Goal: Task Accomplishment & Management: Complete application form

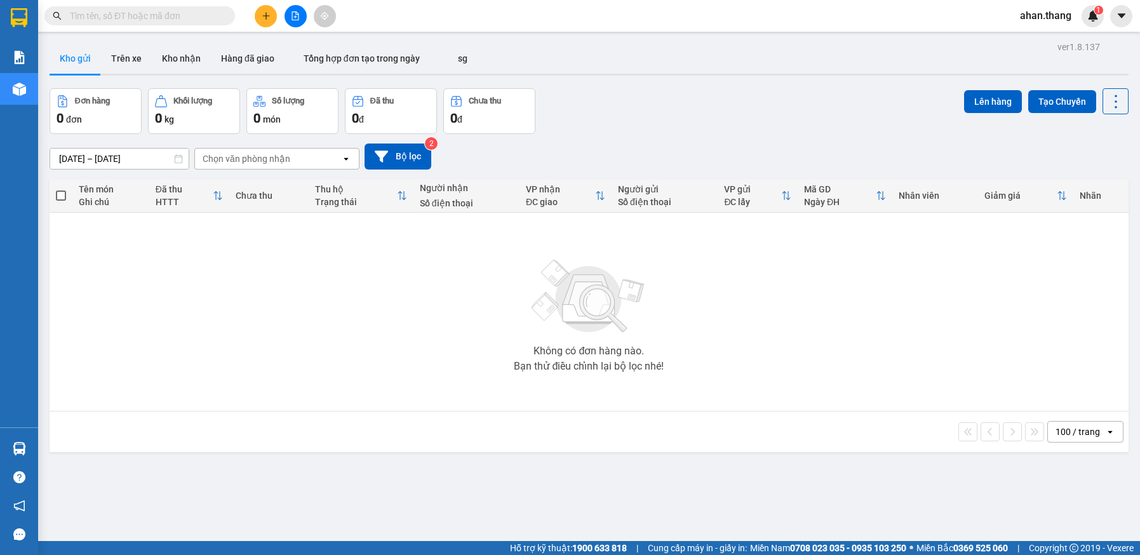
click at [293, 16] on icon "file-add" at bounding box center [295, 15] width 9 height 9
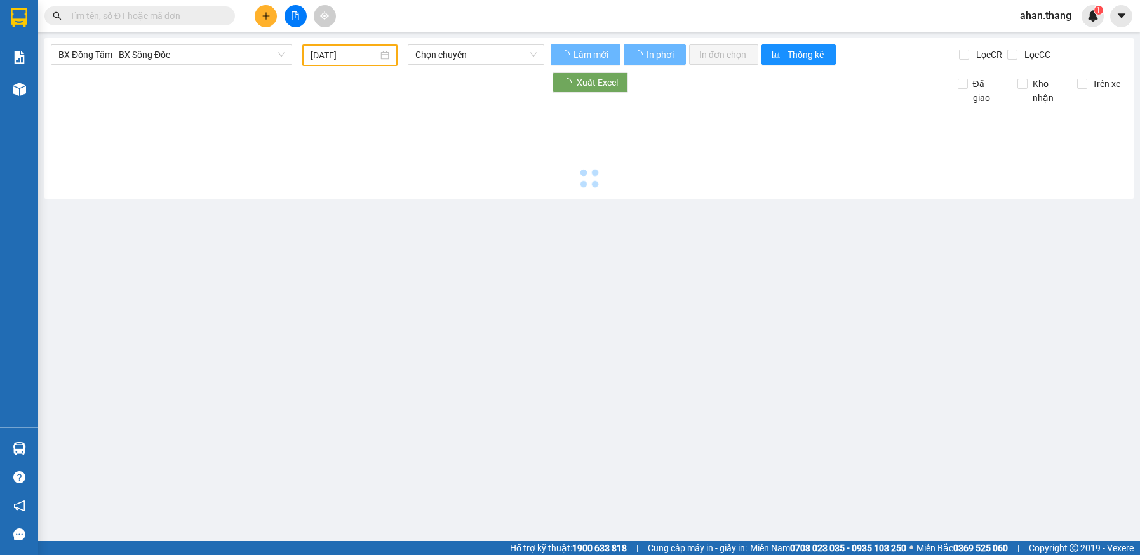
type input "13/08/2025"
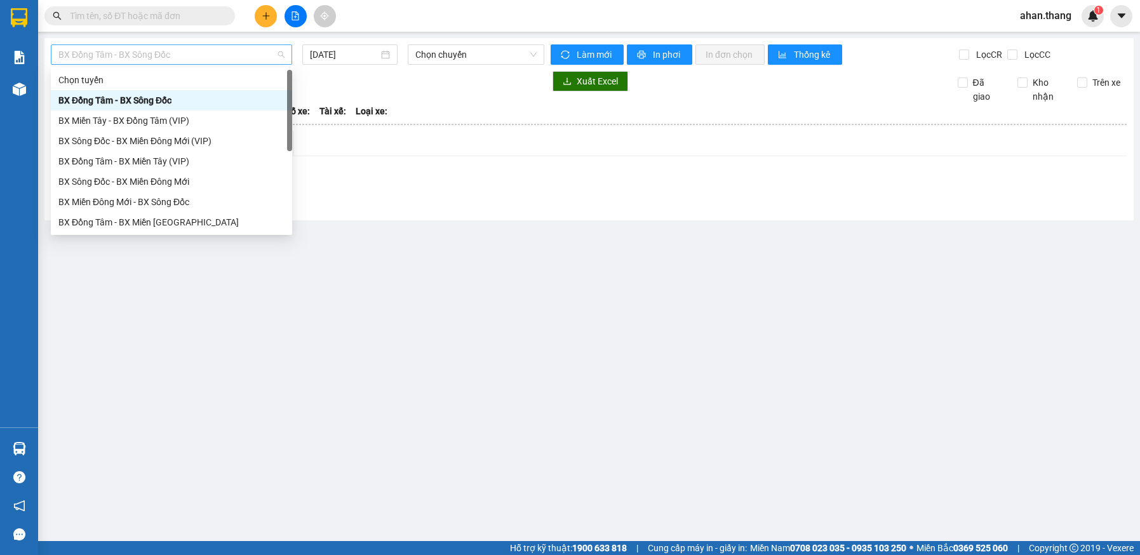
click at [246, 60] on span "BX Đồng Tâm - BX Sông Đốc" at bounding box center [171, 54] width 226 height 19
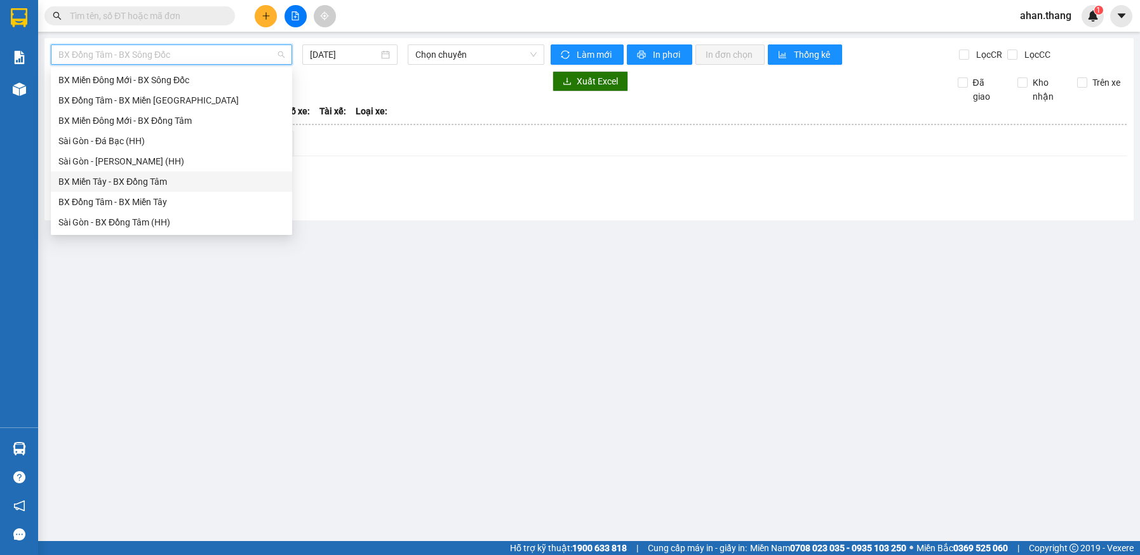
click at [102, 184] on div "BX Miền Tây - BX Đồng Tâm" at bounding box center [171, 182] width 226 height 14
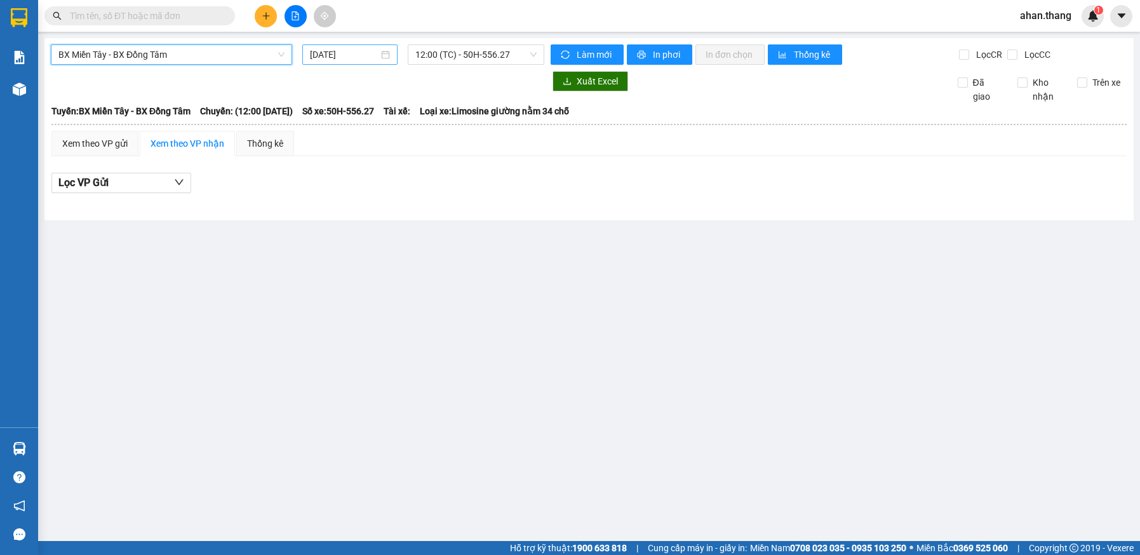
click at [341, 58] on input "13/08/2025" at bounding box center [344, 55] width 68 height 14
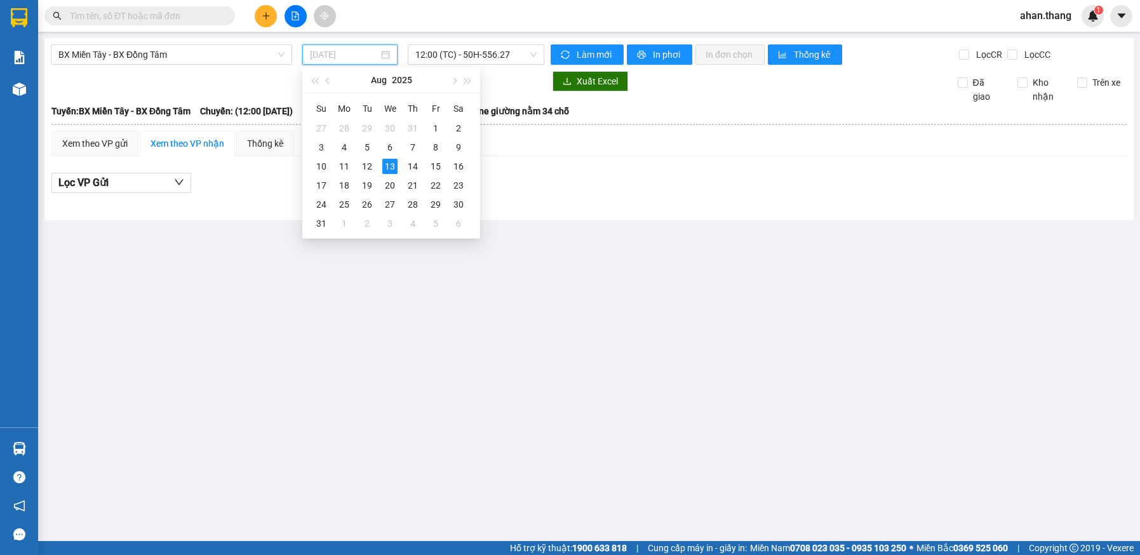
drag, startPoint x: 364, startPoint y: 163, endPoint x: 421, endPoint y: 81, distance: 99.9
click at [366, 161] on div "12" at bounding box center [367, 166] width 15 height 15
type input "12/08/2025"
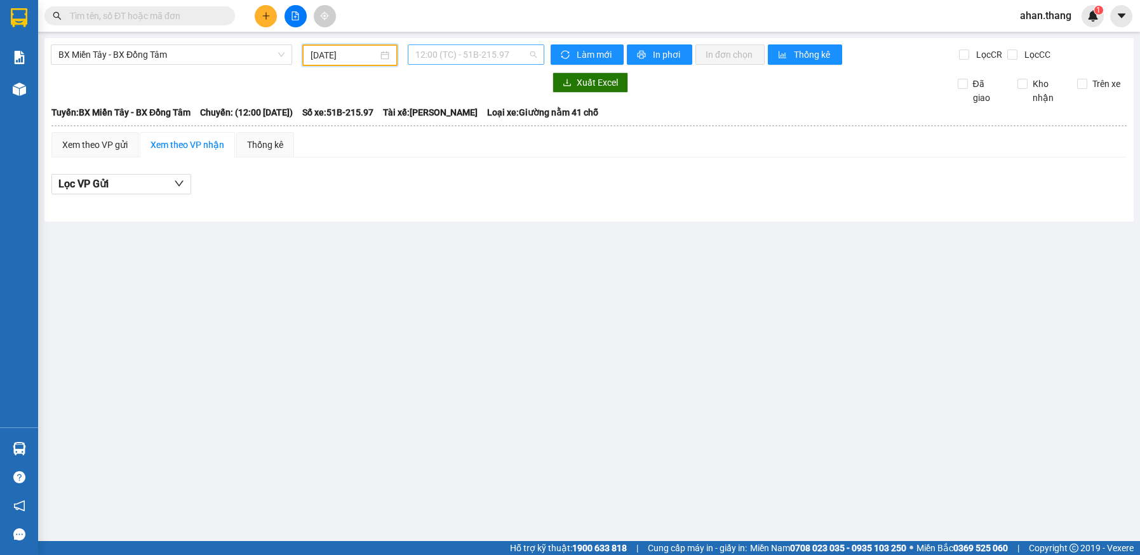
click at [443, 53] on span "12:00 (TC) - 51B-215.97" at bounding box center [475, 54] width 121 height 19
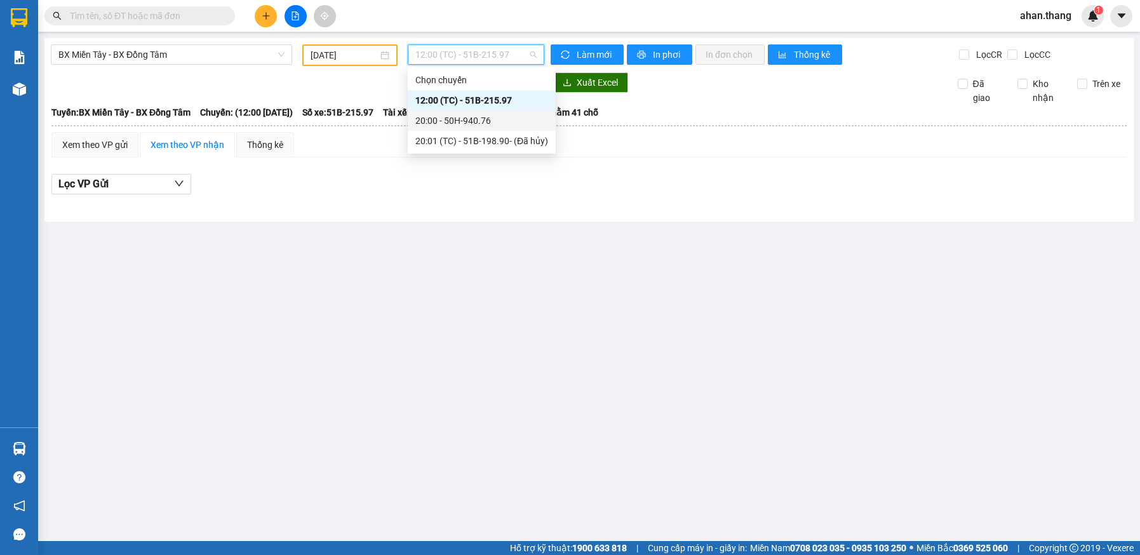
click at [437, 116] on div "20:00 - 50H-940.76" at bounding box center [481, 121] width 133 height 14
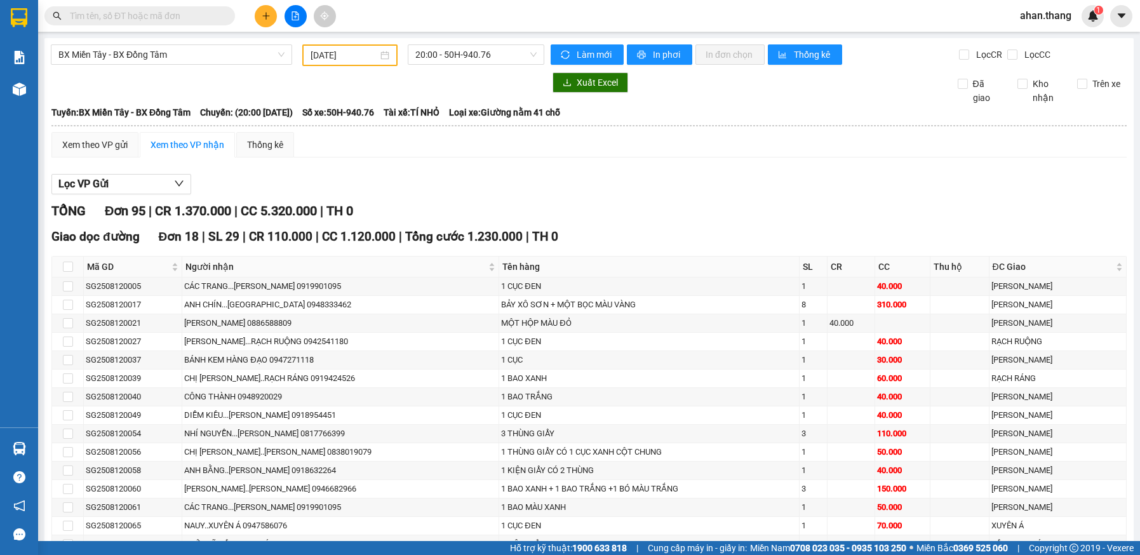
click at [126, 18] on input "text" at bounding box center [145, 16] width 150 height 14
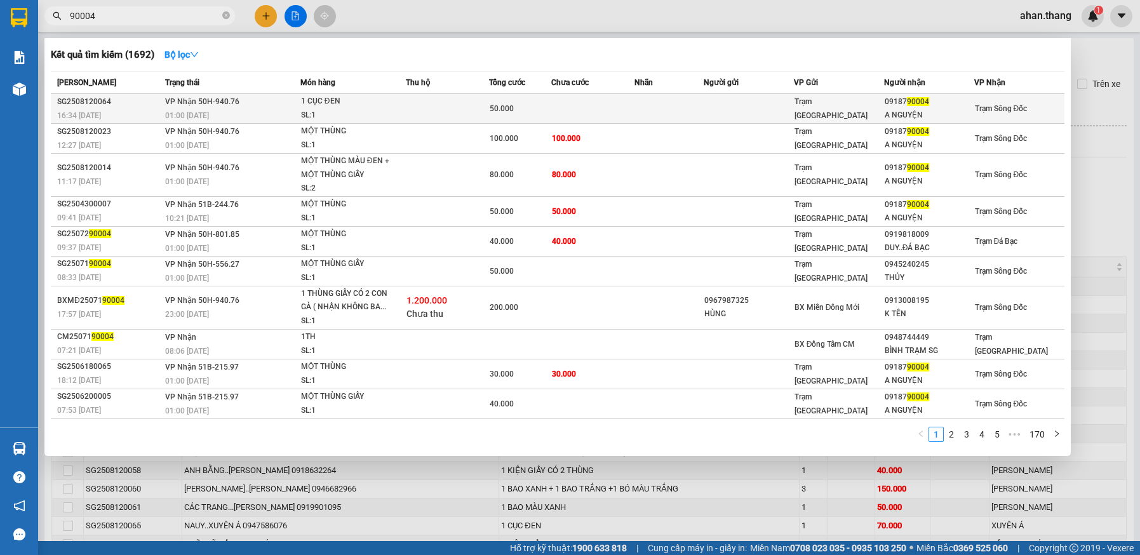
type input "90004"
click at [548, 103] on div "50.000" at bounding box center [520, 109] width 61 height 14
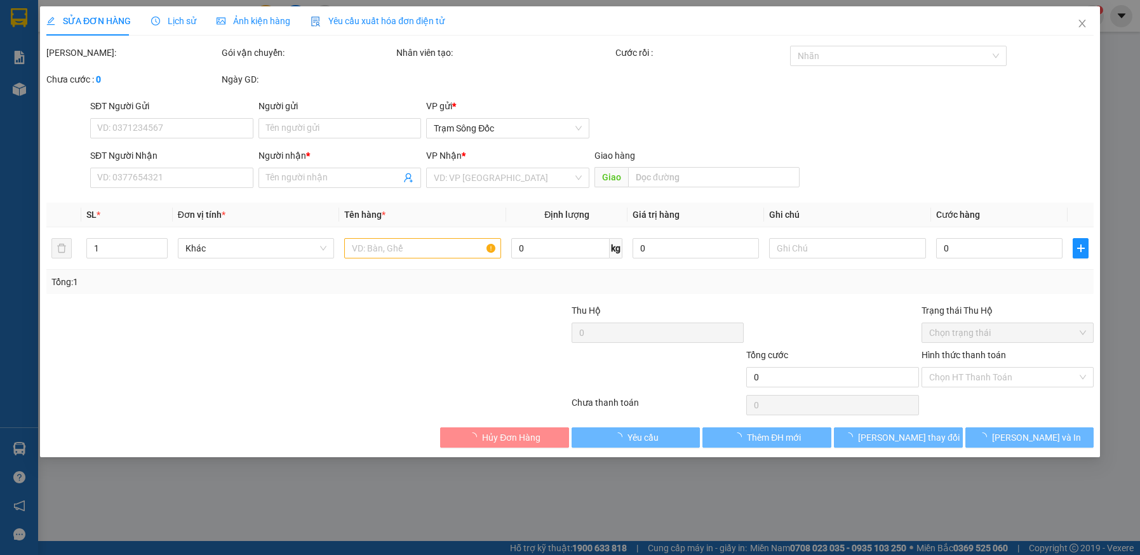
type input "0918790004"
type input "A NGUYỆN"
type input "50.000"
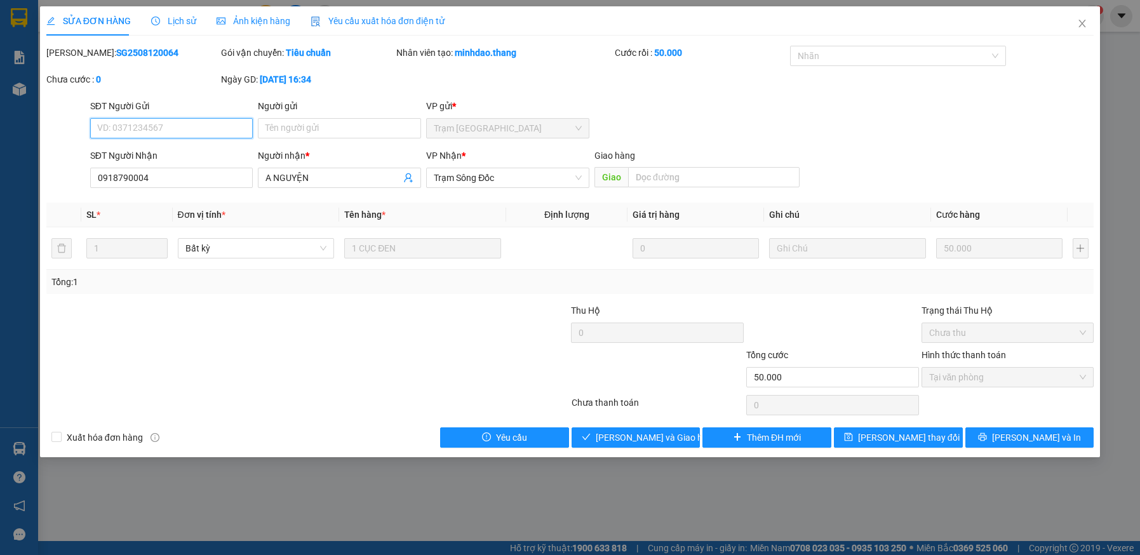
click at [985, 382] on span "Tại văn phòng" at bounding box center [1008, 377] width 158 height 19
click at [647, 437] on span "Lưu và Giao hàng" at bounding box center [657, 438] width 122 height 14
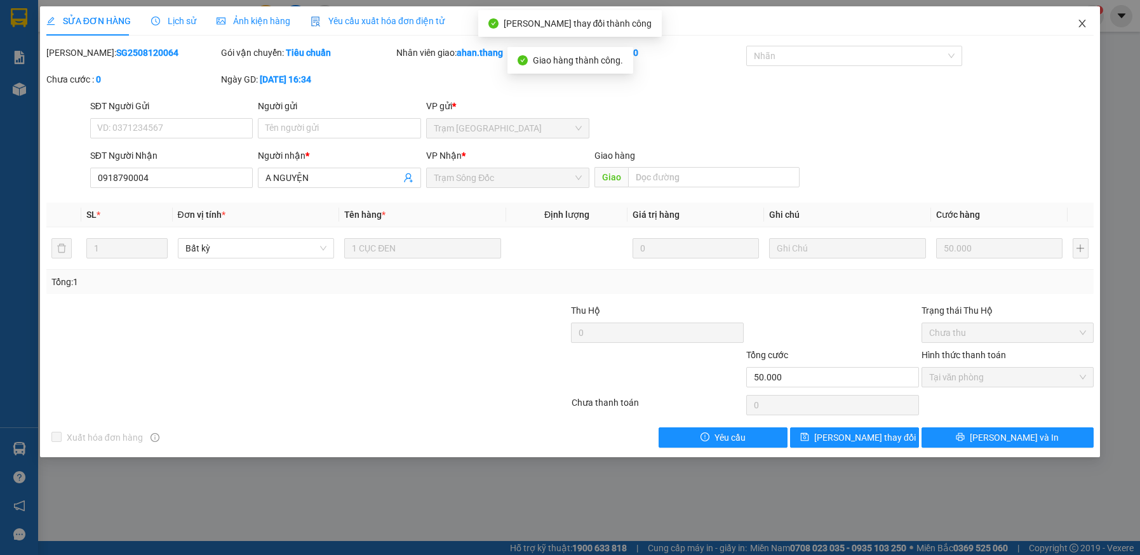
click at [1083, 23] on icon "close" at bounding box center [1082, 24] width 7 height 8
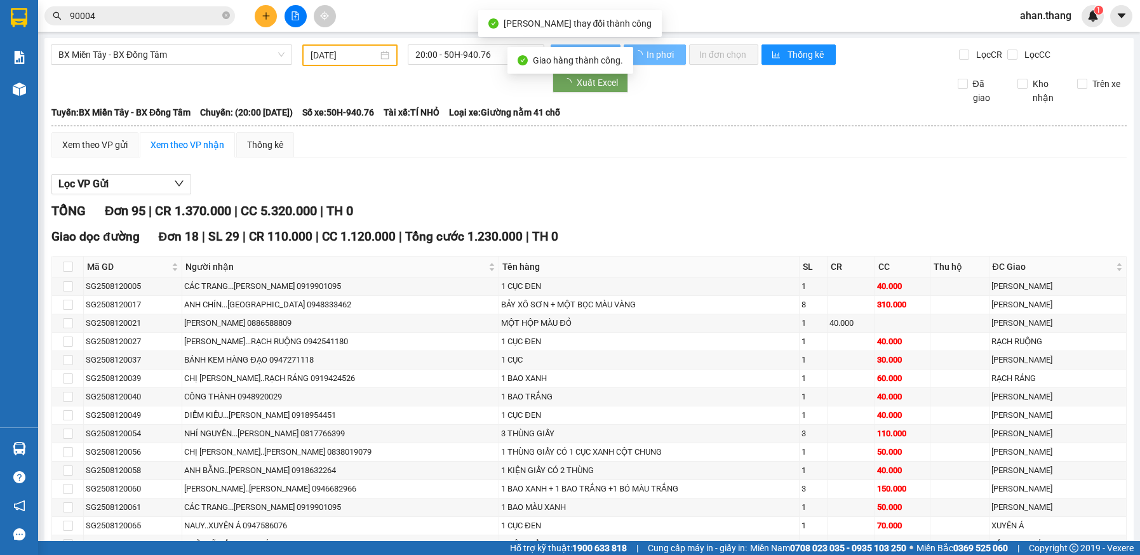
click at [72, 14] on input "90004" at bounding box center [145, 16] width 150 height 14
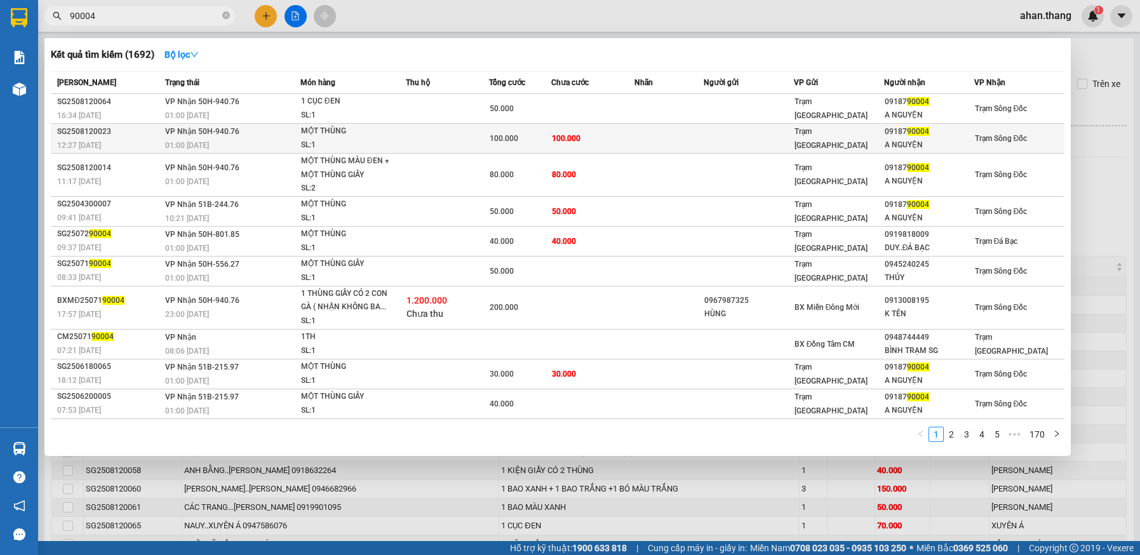
click at [519, 137] on div "100.000" at bounding box center [520, 138] width 61 height 14
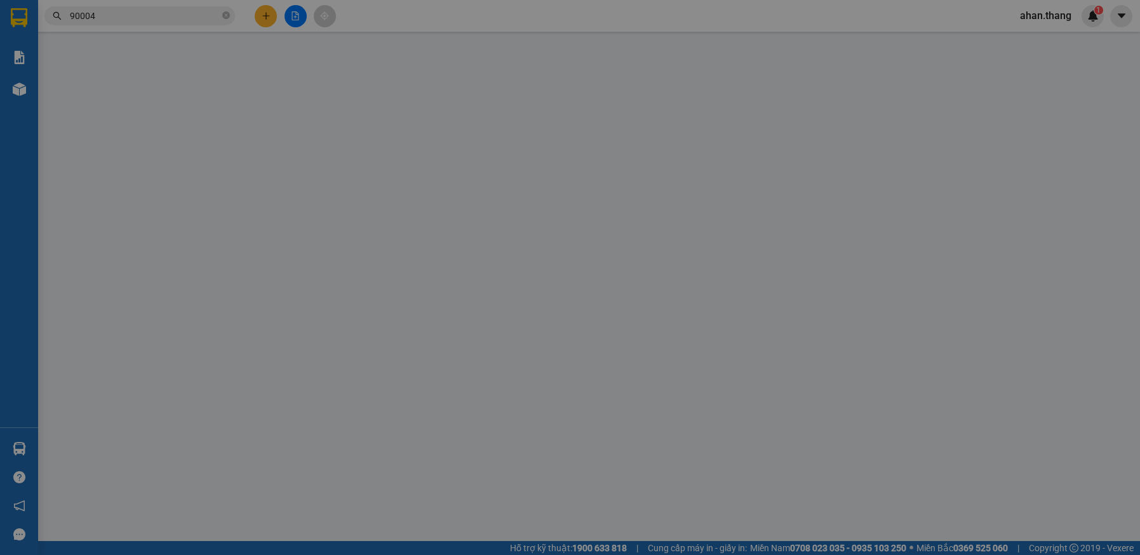
type input "0918790004"
type input "A NGUYỆN"
type input "100.000"
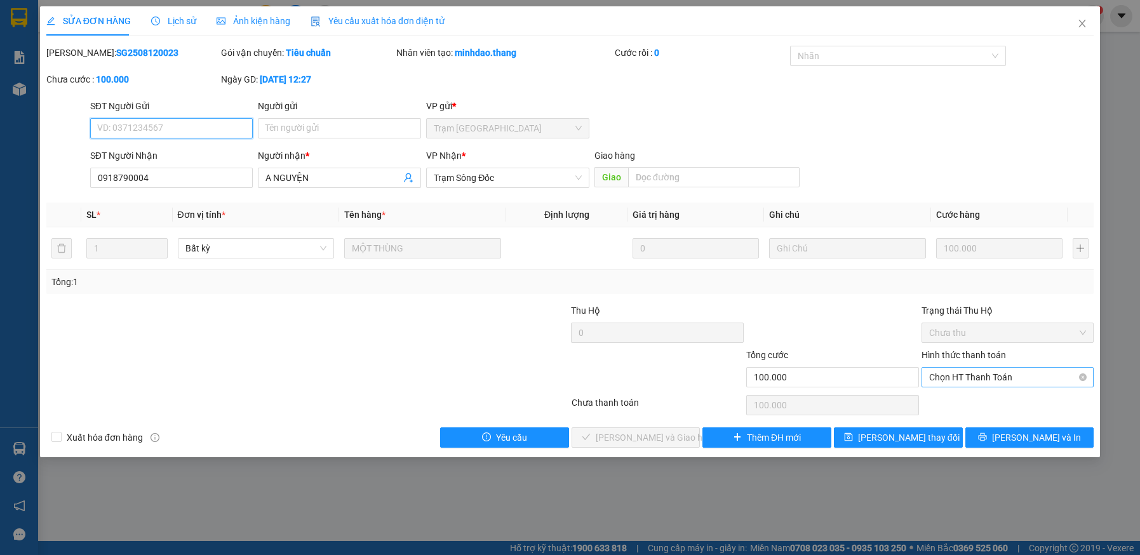
click at [955, 375] on span "Chọn HT Thanh Toán" at bounding box center [1008, 377] width 158 height 19
drag, startPoint x: 952, startPoint y: 399, endPoint x: 851, endPoint y: 407, distance: 100.7
click at [931, 398] on div "Tại văn phòng" at bounding box center [1008, 403] width 158 height 14
type input "0"
click at [680, 440] on button "Lưu và Giao hàng" at bounding box center [636, 437] width 129 height 20
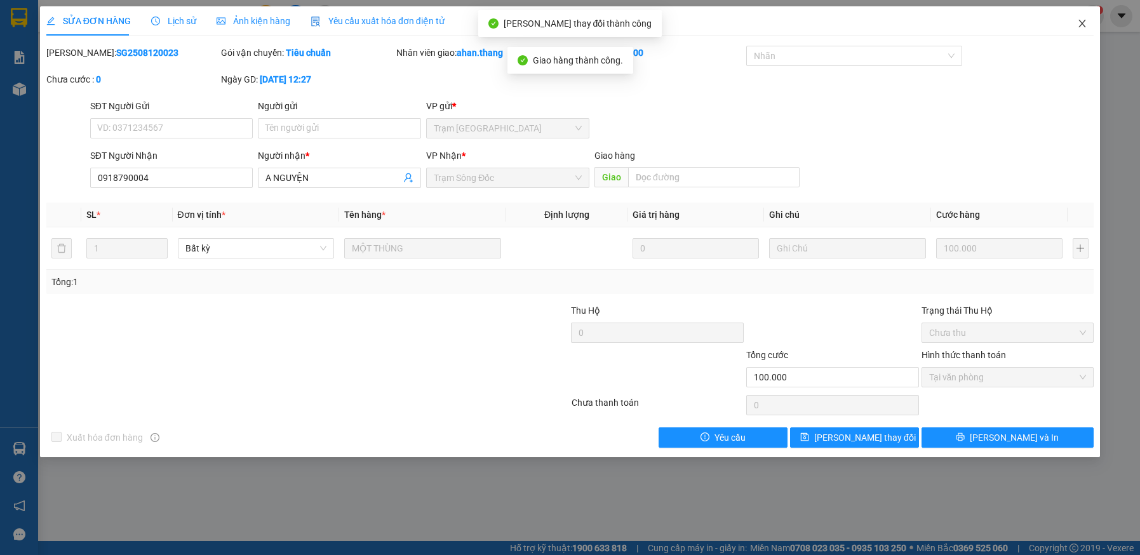
click at [1082, 18] on span "Close" at bounding box center [1083, 24] width 36 height 36
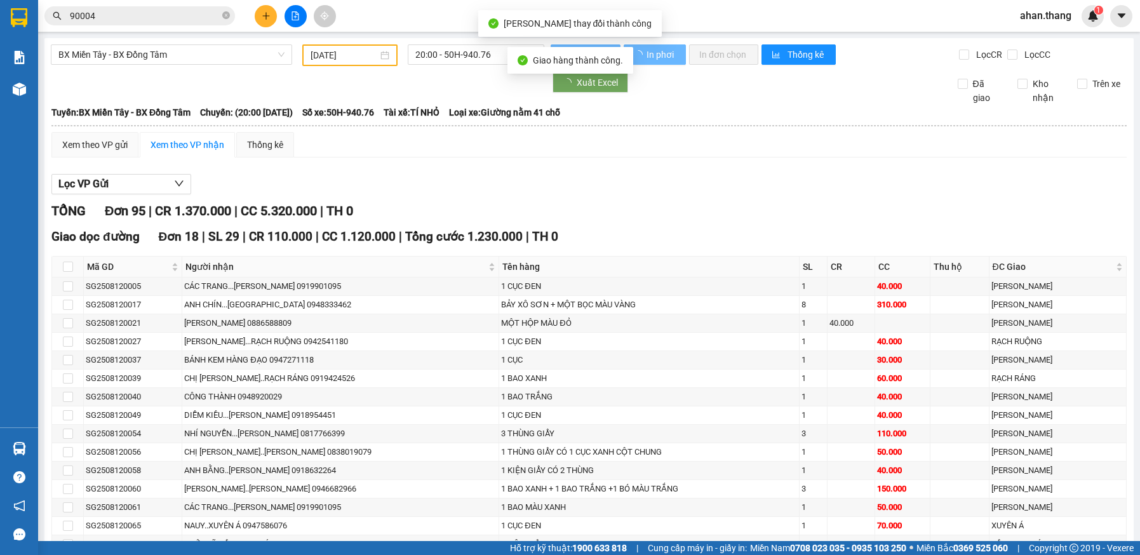
click at [97, 15] on input "90004" at bounding box center [145, 16] width 150 height 14
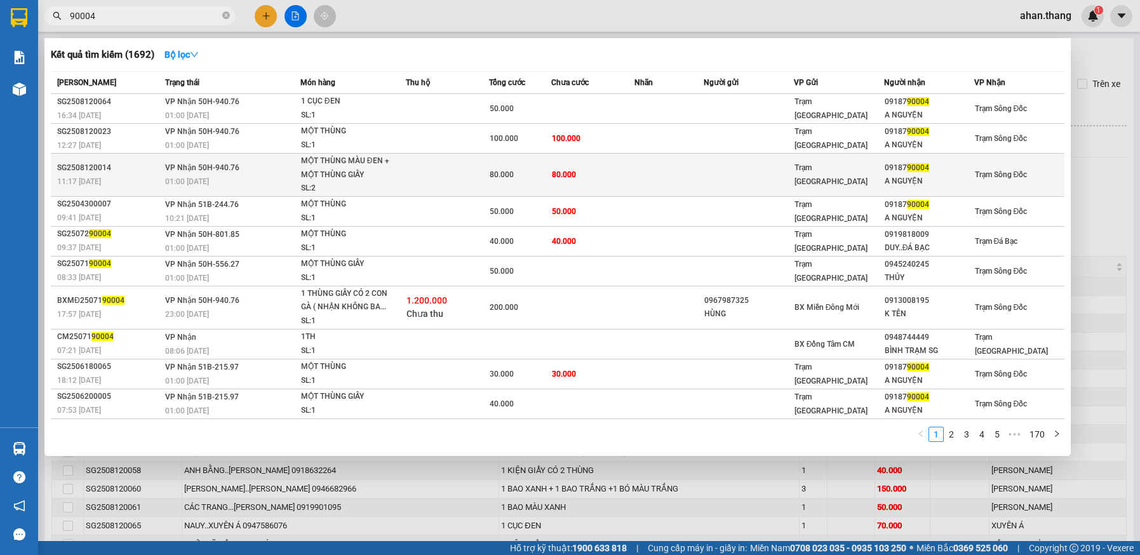
click at [607, 176] on td "80.000" at bounding box center [592, 175] width 83 height 43
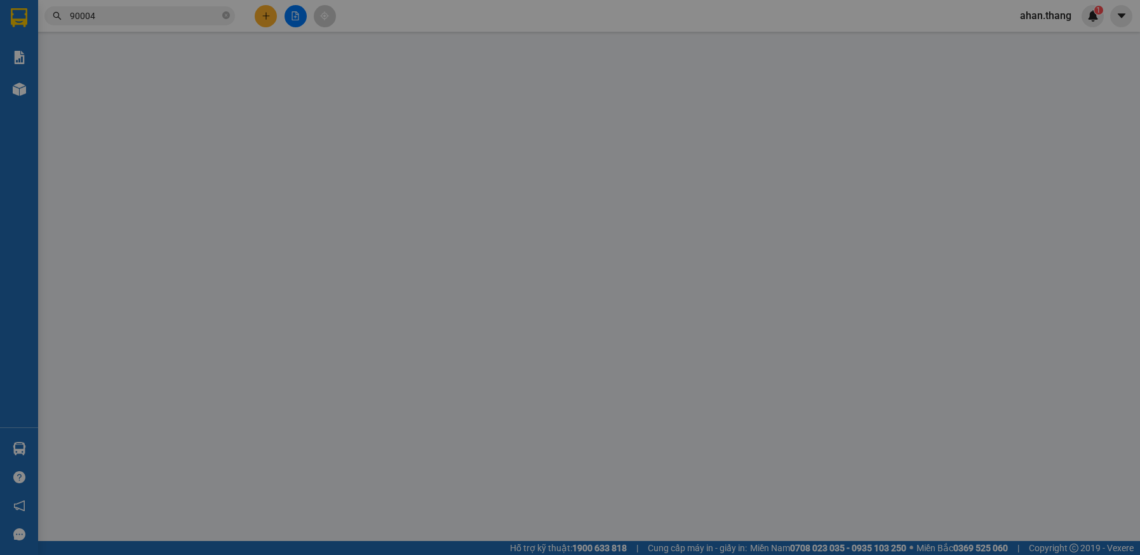
type input "0918790004"
type input "A NGUYỆN"
type input "80.000"
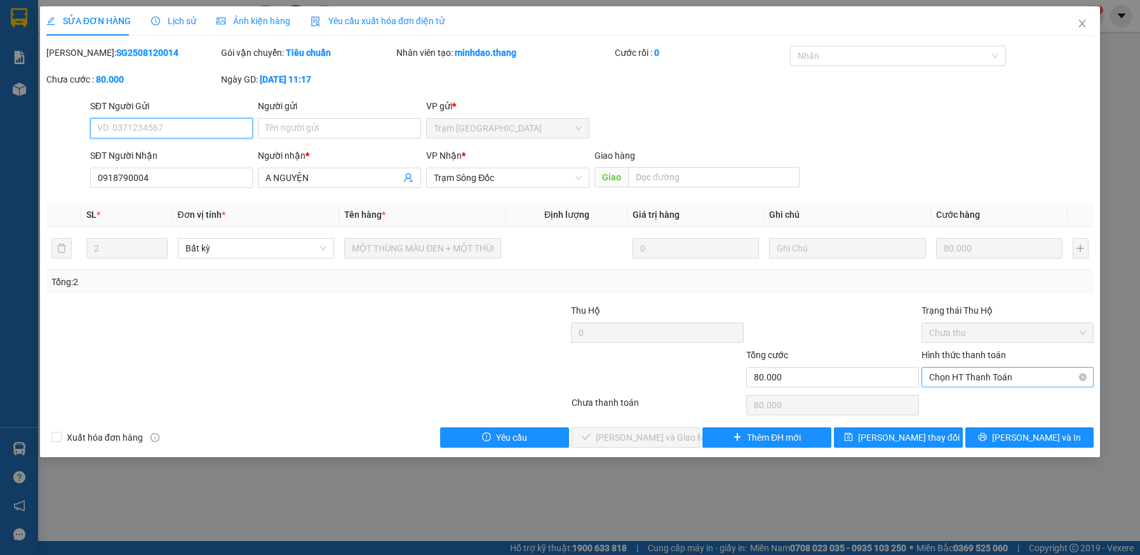
click at [986, 374] on span "Chọn HT Thanh Toán" at bounding box center [1008, 377] width 158 height 19
drag, startPoint x: 975, startPoint y: 402, endPoint x: 795, endPoint y: 386, distance: 180.5
click at [957, 396] on div "Tại văn phòng" at bounding box center [1008, 403] width 158 height 14
type input "0"
click at [611, 438] on span "Lưu và Giao hàng" at bounding box center [657, 438] width 122 height 14
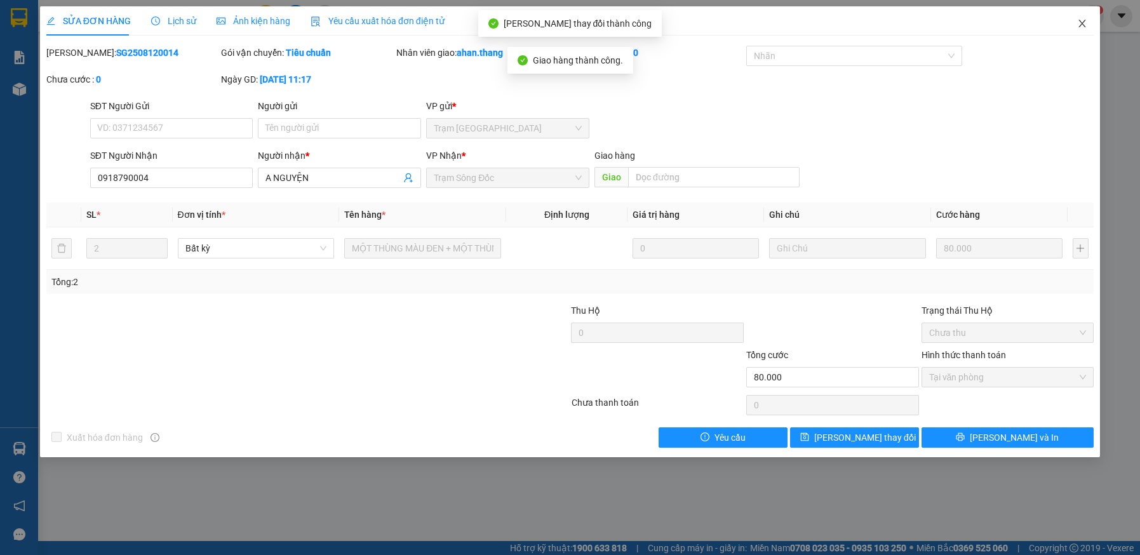
click at [1081, 22] on icon "close" at bounding box center [1082, 23] width 10 height 10
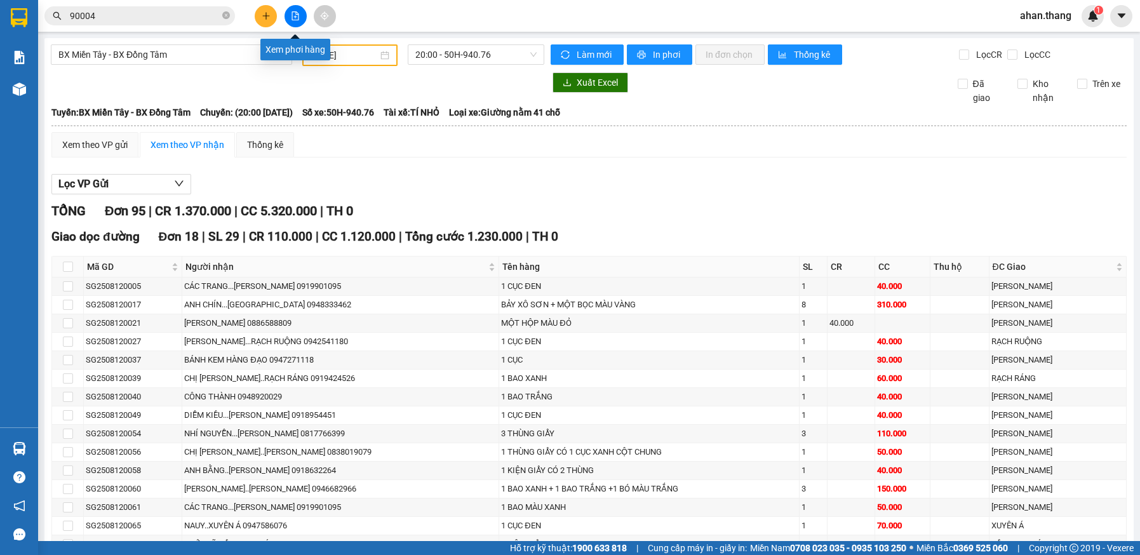
click at [294, 13] on icon "file-add" at bounding box center [295, 15] width 9 height 9
click at [158, 18] on input "90004" at bounding box center [145, 16] width 150 height 14
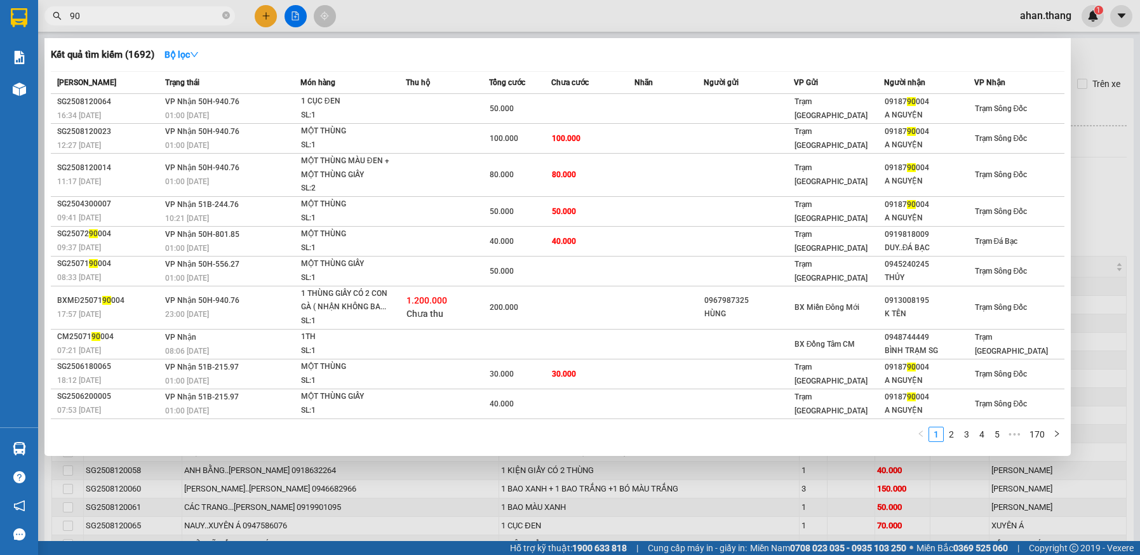
type input "9"
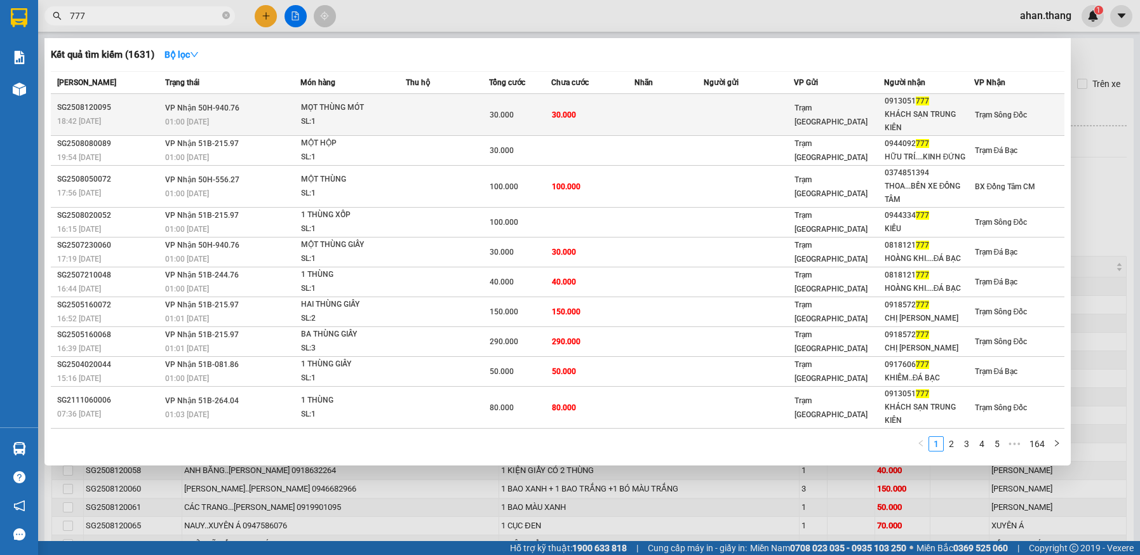
type input "777"
click at [666, 116] on td at bounding box center [669, 115] width 69 height 42
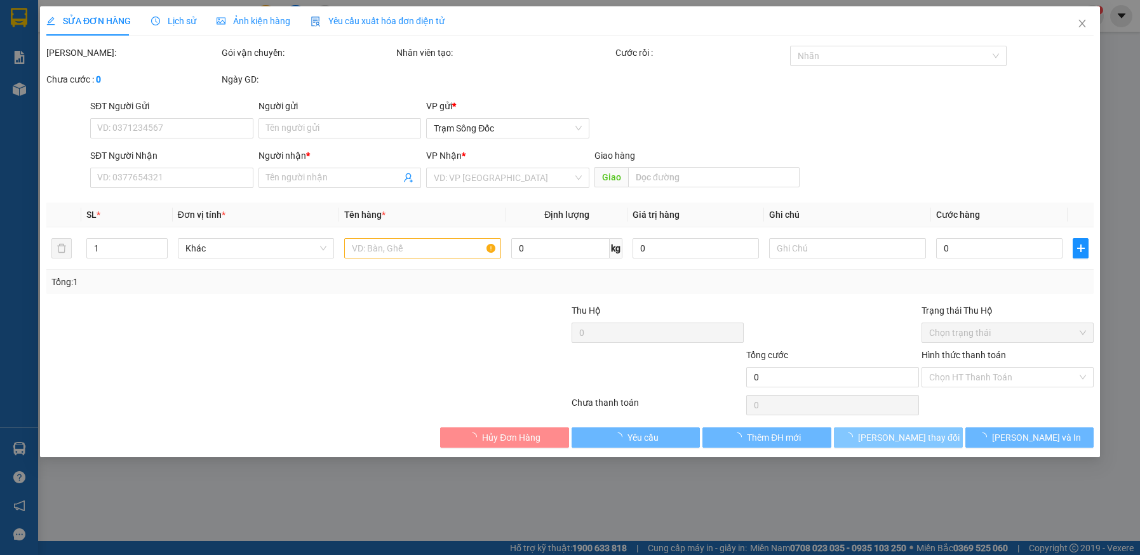
type input "0913051777"
type input "KHÁCH SẠN TRUNG KIÊN"
type input "30.000"
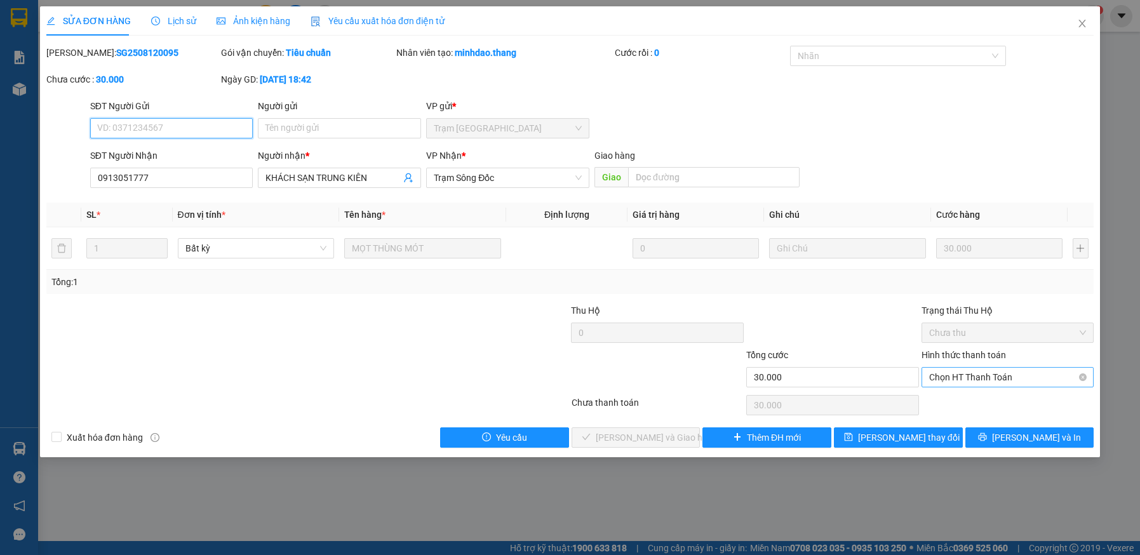
click at [950, 377] on span "Chọn HT Thanh Toán" at bounding box center [1008, 377] width 158 height 19
click at [953, 401] on div "Tại văn phòng" at bounding box center [1008, 403] width 158 height 14
type input "0"
click at [657, 431] on span "Lưu và Giao hàng" at bounding box center [657, 438] width 122 height 14
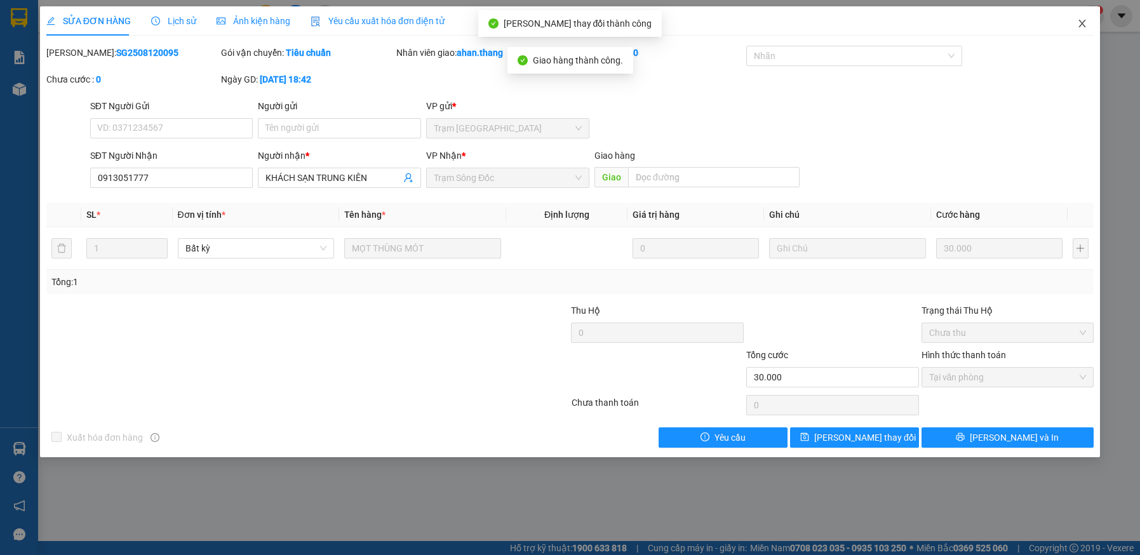
click at [1084, 23] on icon "close" at bounding box center [1082, 24] width 7 height 8
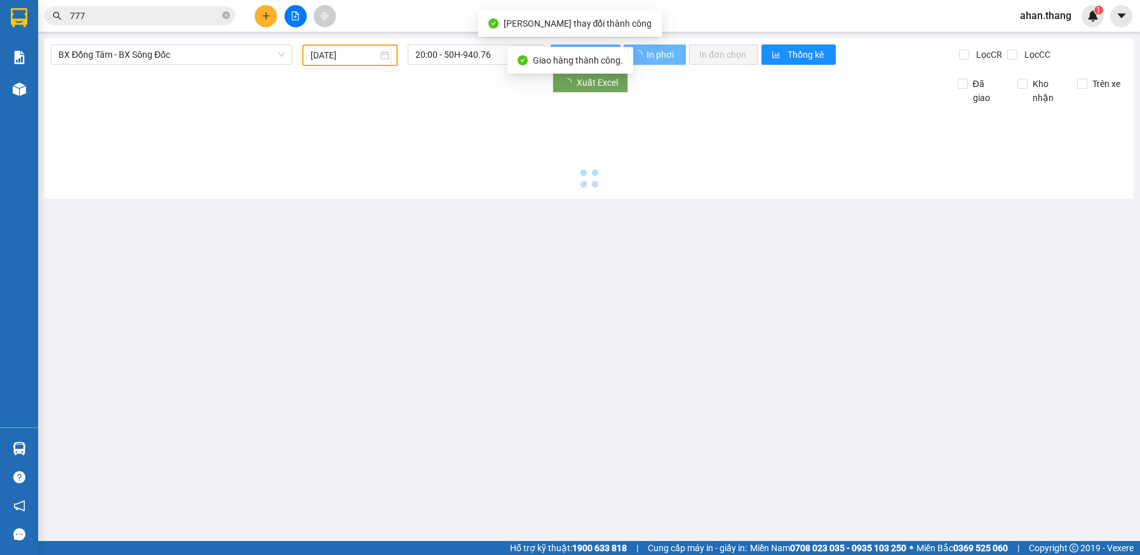
type input "13/08/2025"
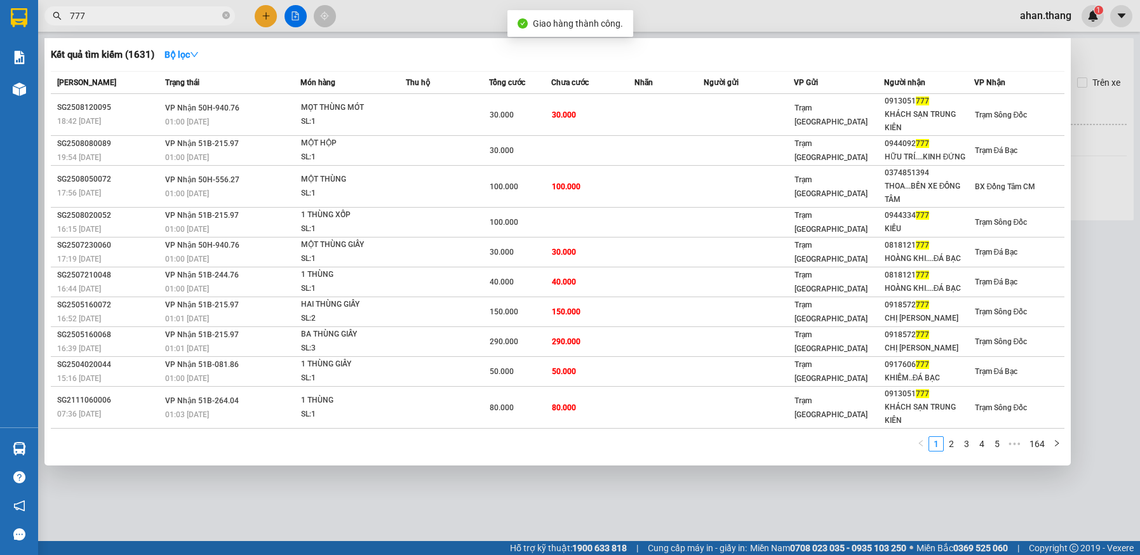
click at [149, 21] on input "777" at bounding box center [145, 16] width 150 height 14
type input "7"
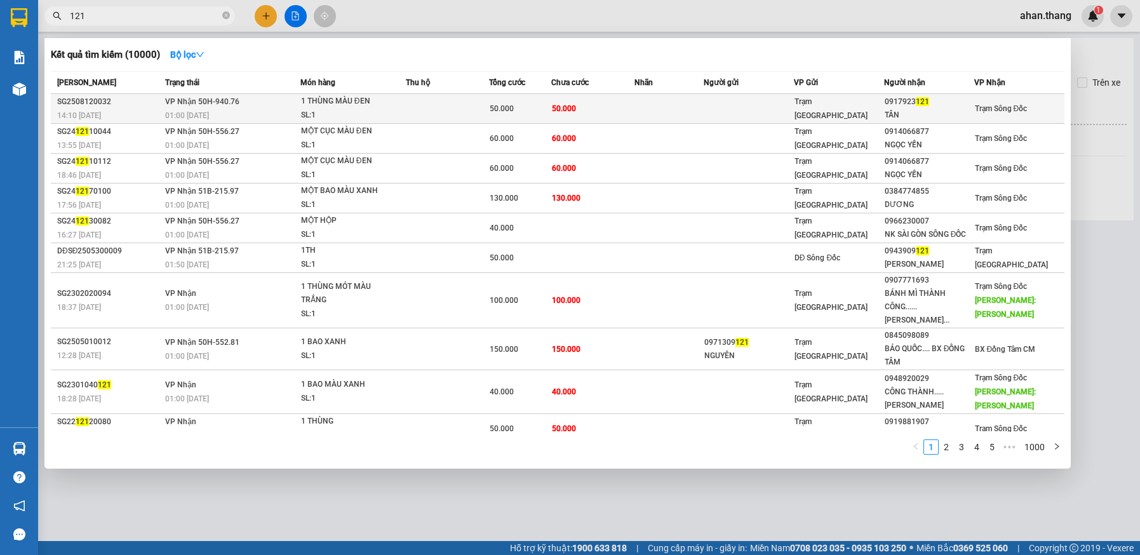
type input "121"
click at [731, 99] on td at bounding box center [749, 109] width 90 height 30
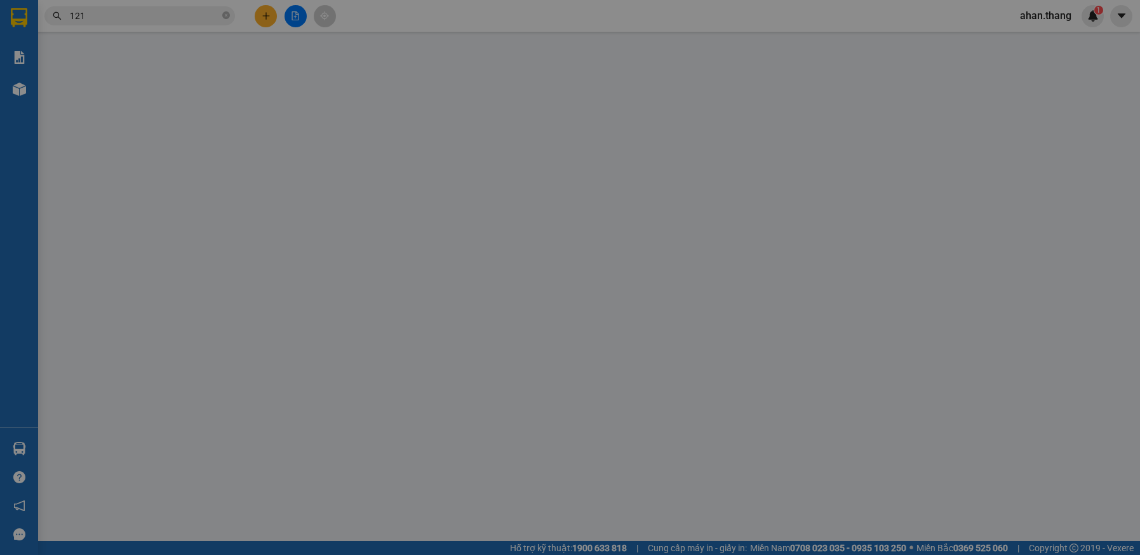
type input "0917923121"
type input "TÂN"
type input "50.000"
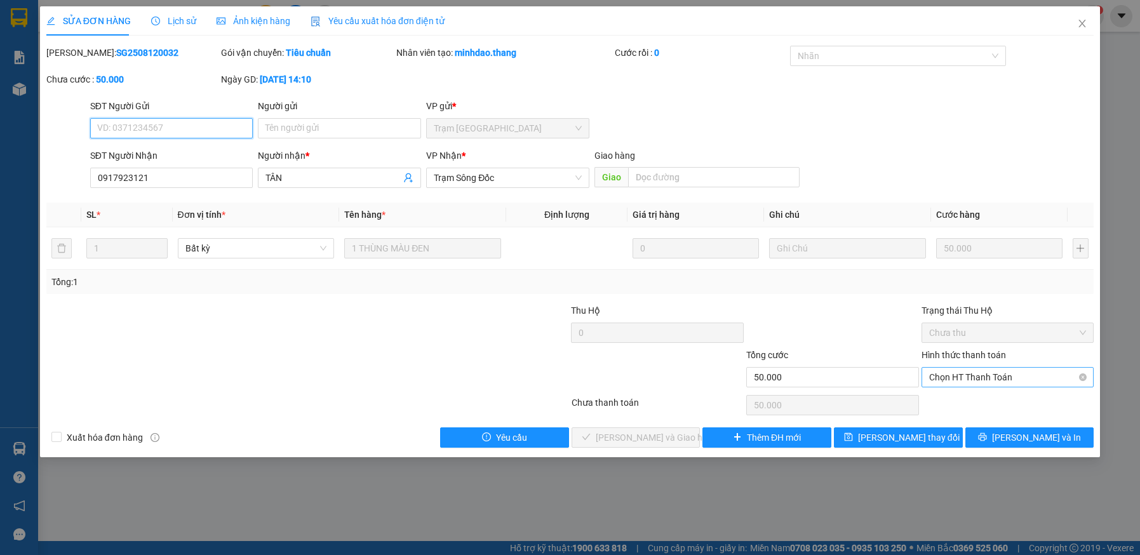
click at [969, 376] on span "Chọn HT Thanh Toán" at bounding box center [1008, 377] width 158 height 19
click at [969, 403] on div "Tại văn phòng" at bounding box center [1008, 403] width 158 height 14
type input "0"
drag, startPoint x: 654, startPoint y: 443, endPoint x: 659, endPoint y: 434, distance: 10.8
click at [654, 443] on span "Lưu và Giao hàng" at bounding box center [657, 438] width 122 height 14
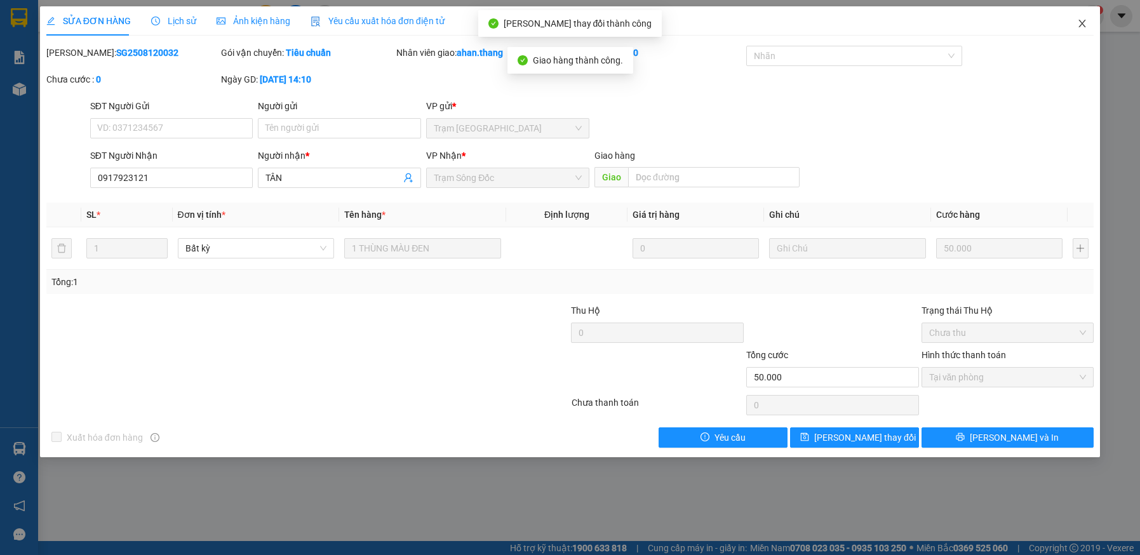
click at [1080, 24] on icon "close" at bounding box center [1082, 23] width 10 height 10
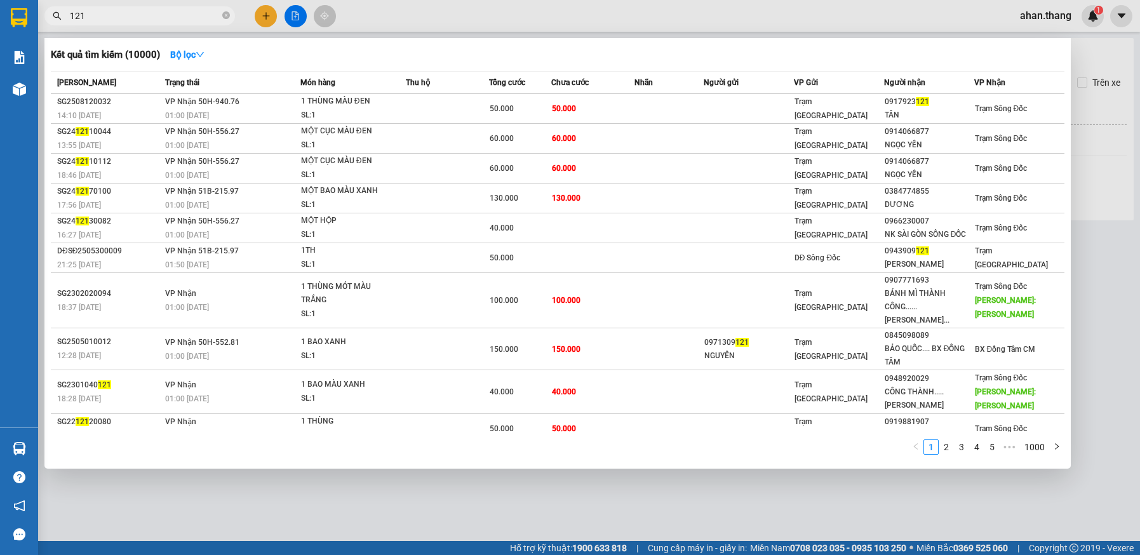
click at [121, 17] on input "121" at bounding box center [145, 16] width 150 height 14
type input "1"
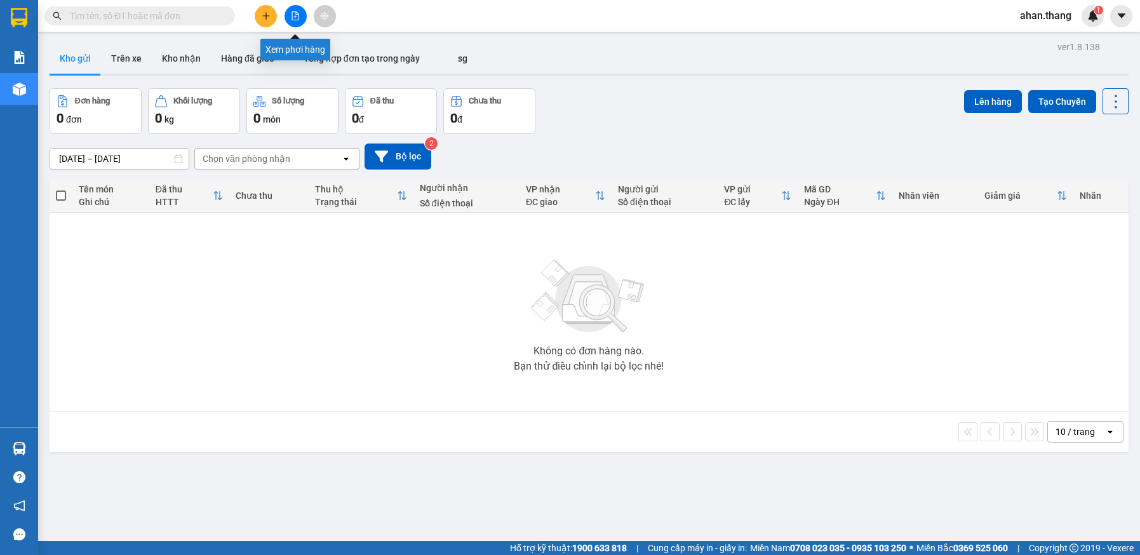
click at [293, 17] on icon "file-add" at bounding box center [295, 15] width 9 height 9
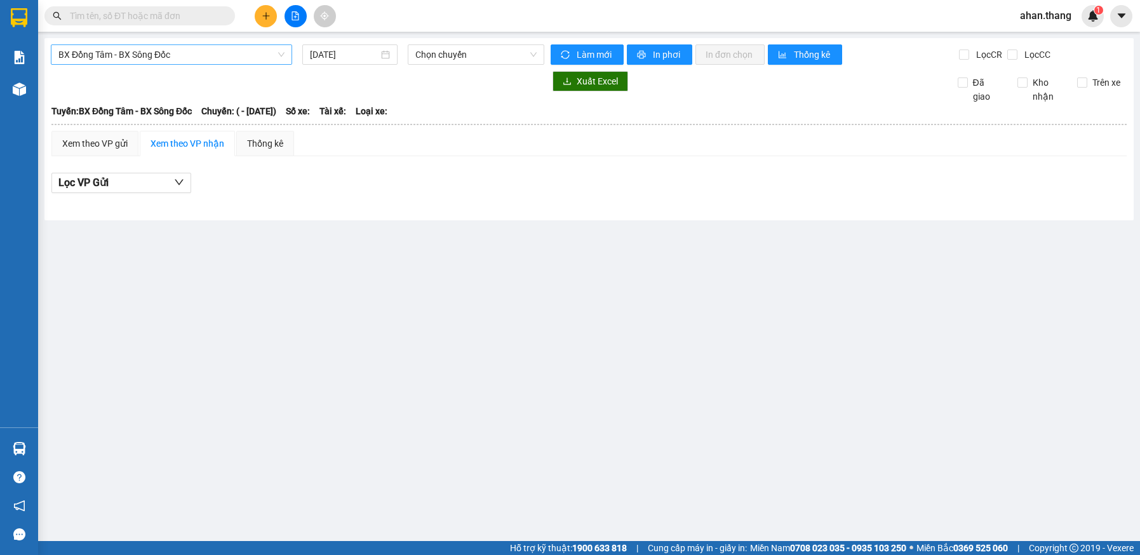
click at [177, 60] on span "BX Đồng Tâm - BX Sông Đốc" at bounding box center [171, 54] width 226 height 19
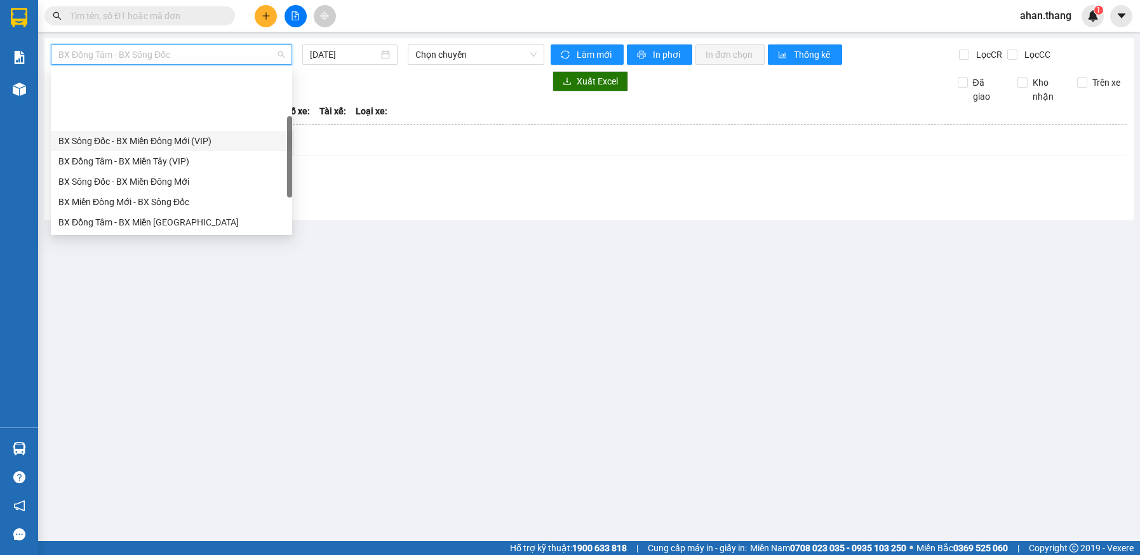
scroll to position [122, 0]
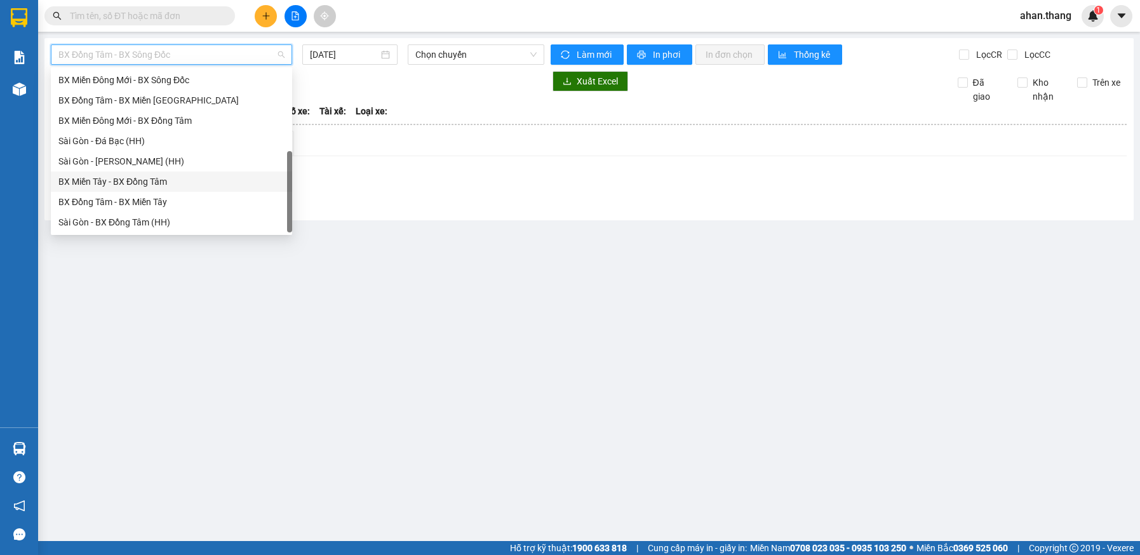
click at [153, 178] on div "BX Miền Tây - BX Đồng Tâm" at bounding box center [171, 182] width 226 height 14
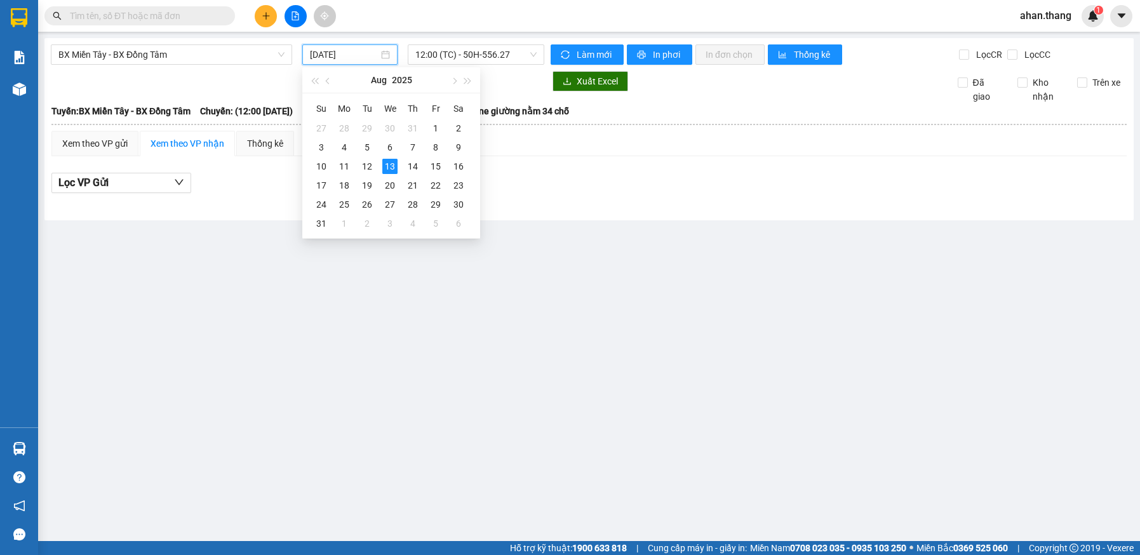
click at [322, 55] on input "13/08/2025" at bounding box center [344, 55] width 68 height 14
drag, startPoint x: 369, startPoint y: 168, endPoint x: 408, endPoint y: 102, distance: 76.9
click at [368, 168] on div "12" at bounding box center [367, 166] width 15 height 15
type input "12/08/2025"
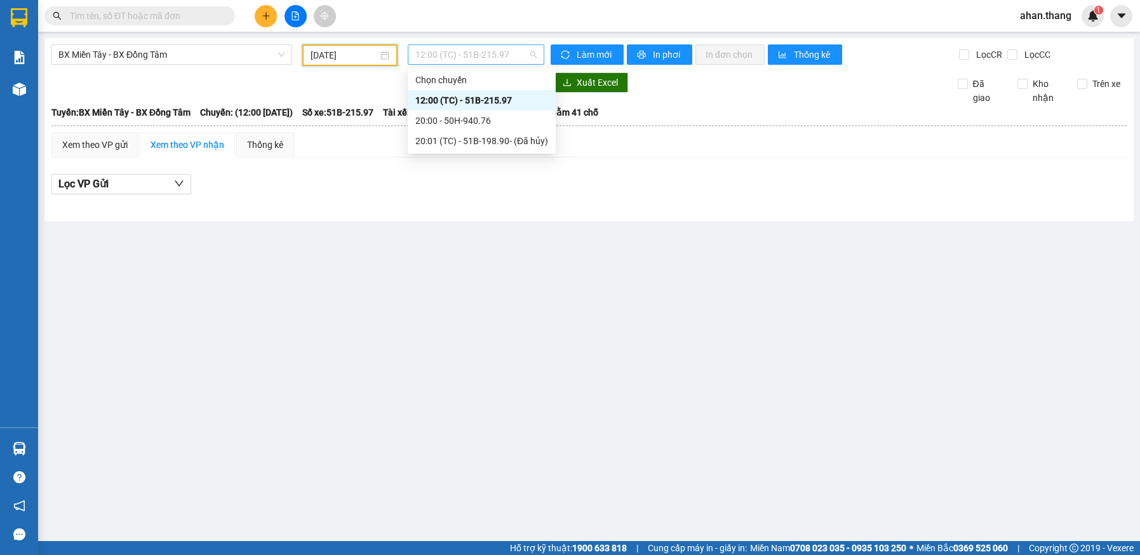
click at [422, 57] on span "12:00 (TC) - 51B-215.97" at bounding box center [475, 54] width 121 height 19
click at [436, 118] on div "20:00 - 50H-940.76" at bounding box center [481, 121] width 133 height 14
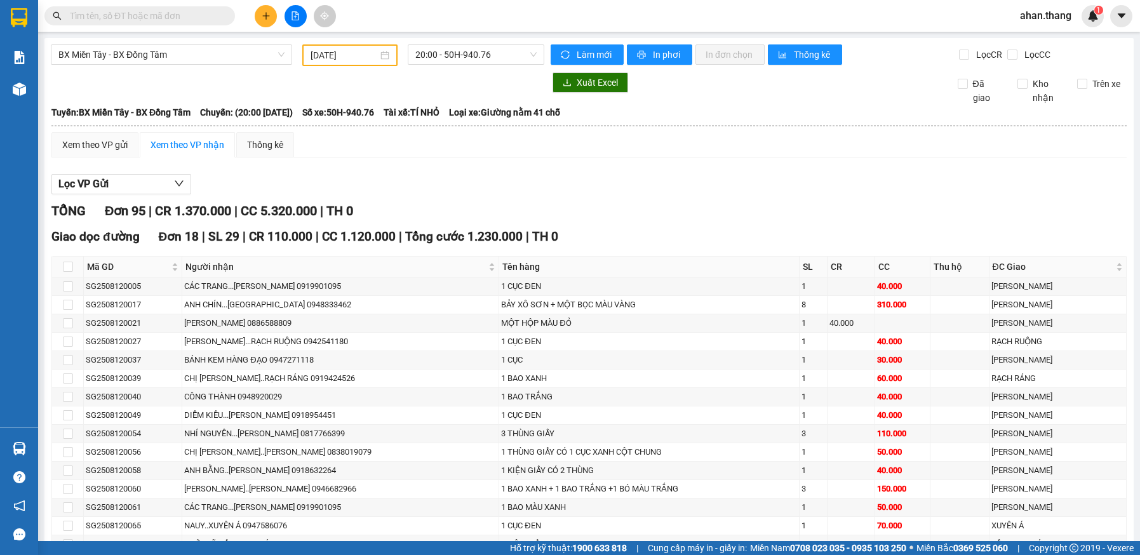
click at [133, 18] on input "text" at bounding box center [145, 16] width 150 height 14
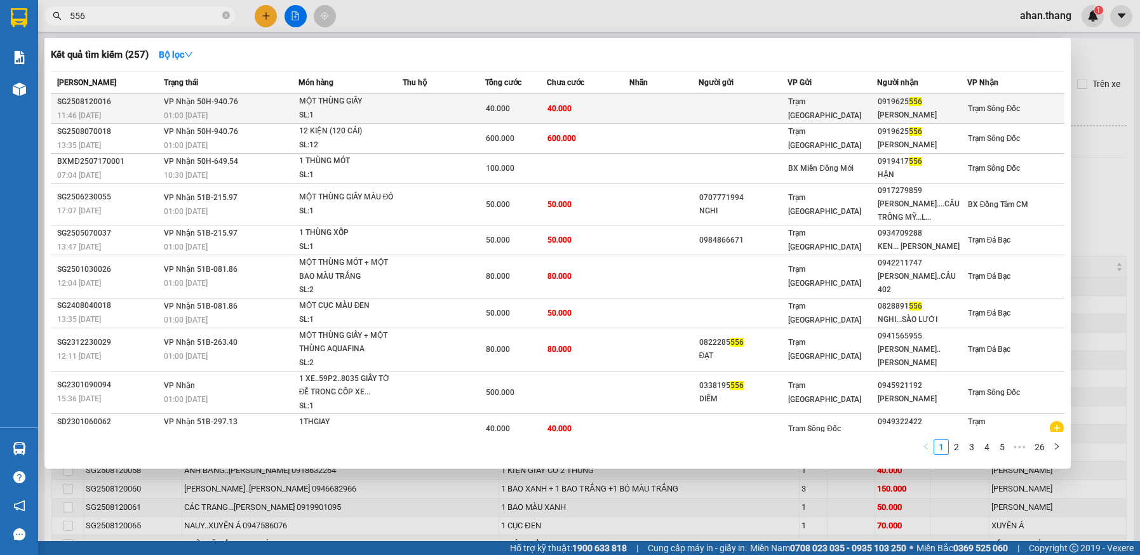
type input "556"
click at [657, 112] on td at bounding box center [663, 109] width 69 height 30
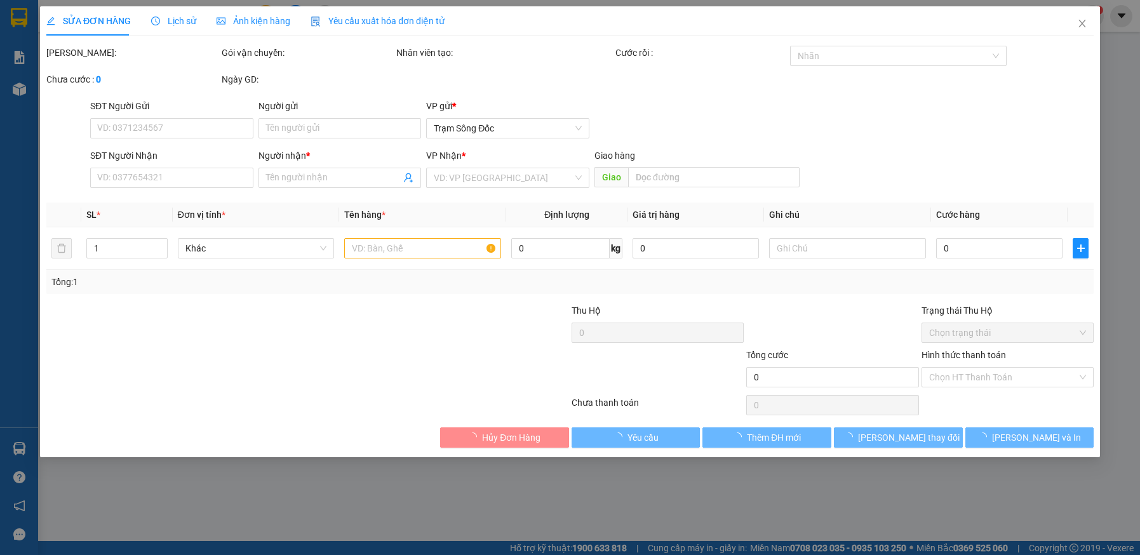
type input "0919625556"
type input "KIM HUYỀN"
type input "40.000"
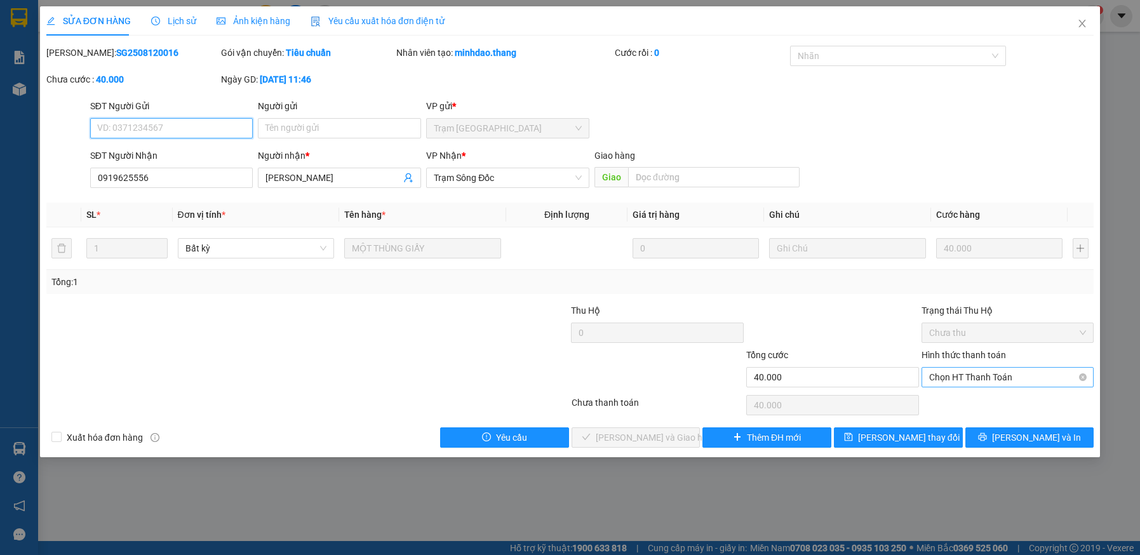
click at [1001, 377] on span "Chọn HT Thanh Toán" at bounding box center [1008, 377] width 158 height 19
click at [995, 405] on div "Tại văn phòng" at bounding box center [1008, 403] width 158 height 14
type input "0"
click at [658, 439] on span "Lưu và Giao hàng" at bounding box center [657, 438] width 122 height 14
